Goal: Task Accomplishment & Management: Manage account settings

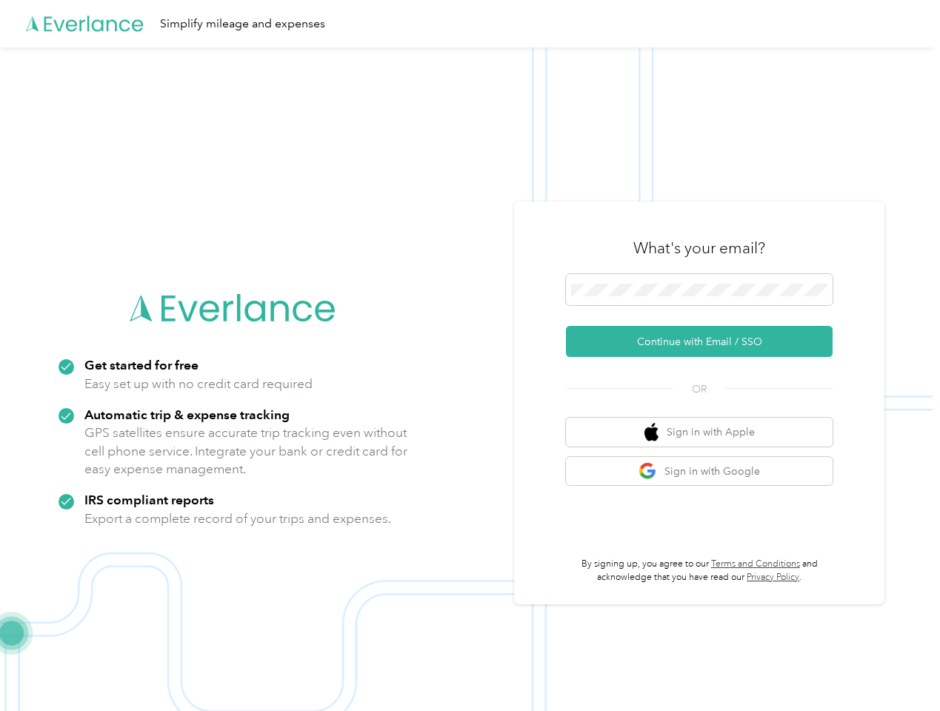
click at [470, 356] on img at bounding box center [466, 402] width 933 height 711
click at [470, 24] on div "Simplify mileage and expenses" at bounding box center [466, 23] width 933 height 47
click at [705, 342] on button "Continue with Email / SSO" at bounding box center [699, 341] width 267 height 31
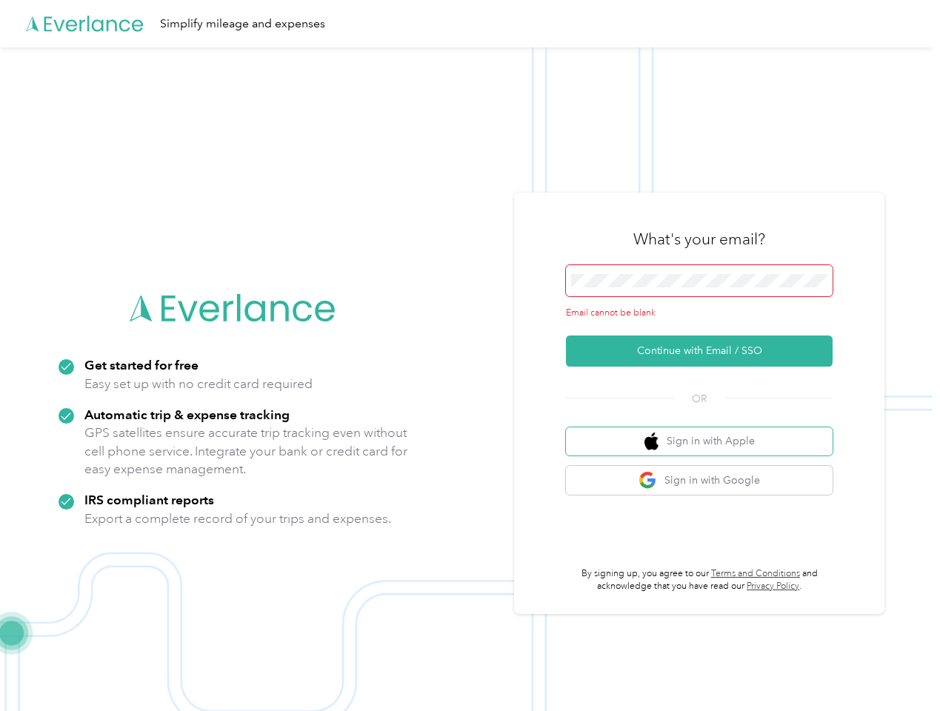
click at [705, 432] on button "Sign in with Apple" at bounding box center [699, 442] width 267 height 29
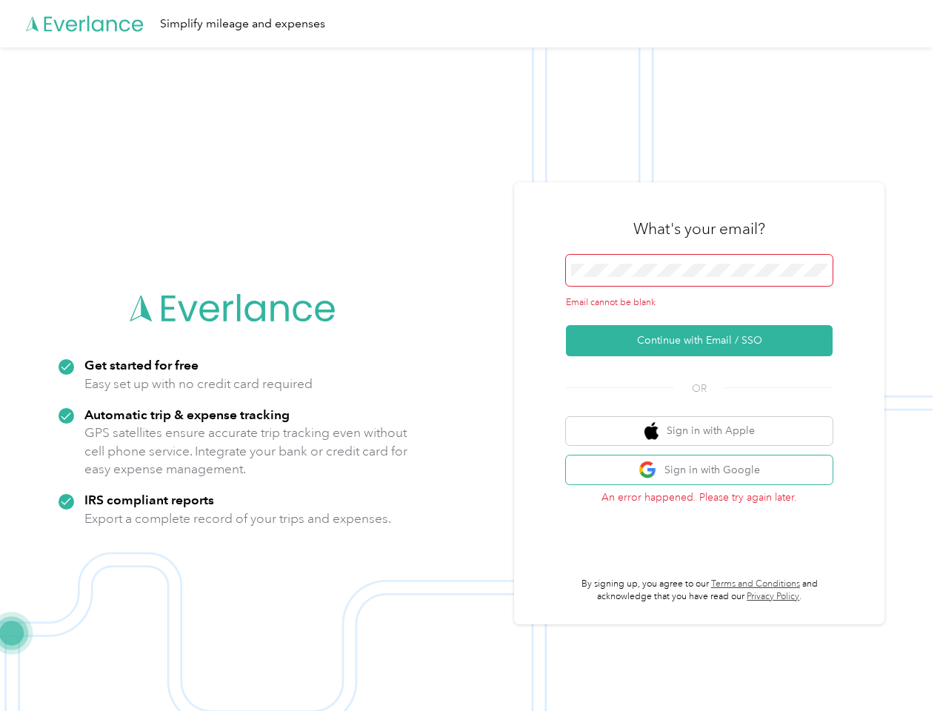
click at [705, 471] on button "Sign in with Google" at bounding box center [699, 470] width 267 height 29
